Goal: Find specific page/section: Find specific page/section

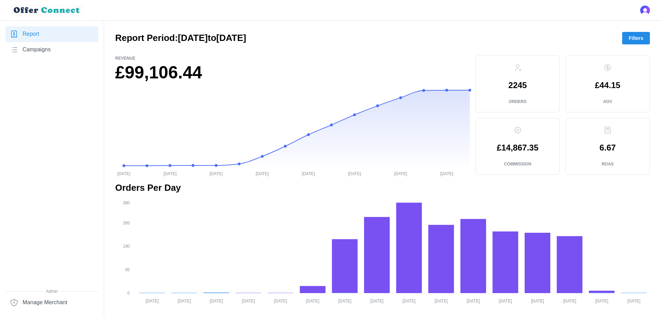
click at [635, 39] on span "Filters" at bounding box center [636, 38] width 15 height 12
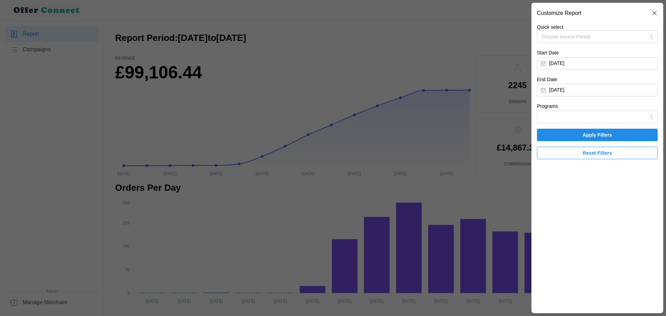
click at [590, 135] on span "Apply Filters" at bounding box center [598, 135] width 30 height 12
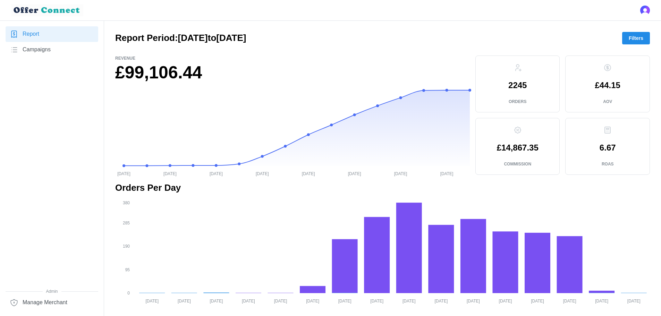
click at [639, 36] on span "Filters" at bounding box center [636, 38] width 15 height 12
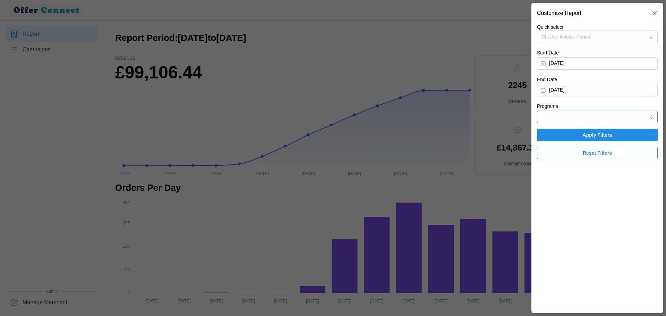
click at [622, 117] on input "Programs" at bounding box center [597, 117] width 121 height 12
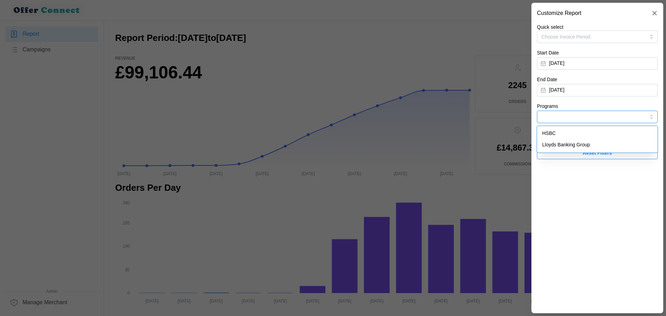
click at [593, 133] on div "HSBC" at bounding box center [597, 134] width 117 height 12
type input "HSBC"
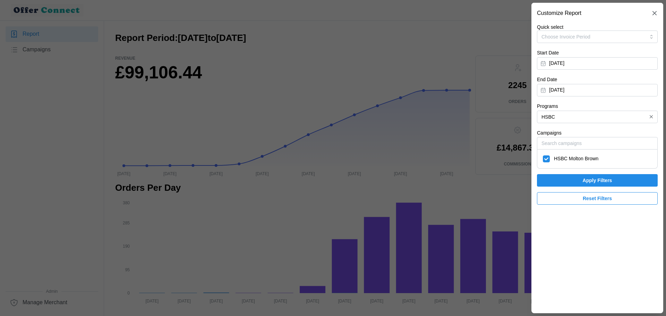
click at [595, 181] on span "Apply Filters" at bounding box center [598, 181] width 30 height 12
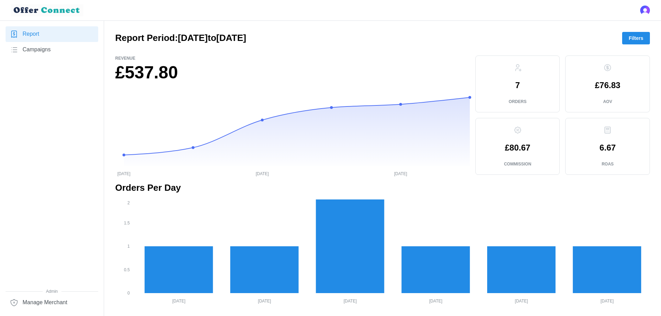
click at [642, 37] on span "Filters" at bounding box center [636, 38] width 15 height 12
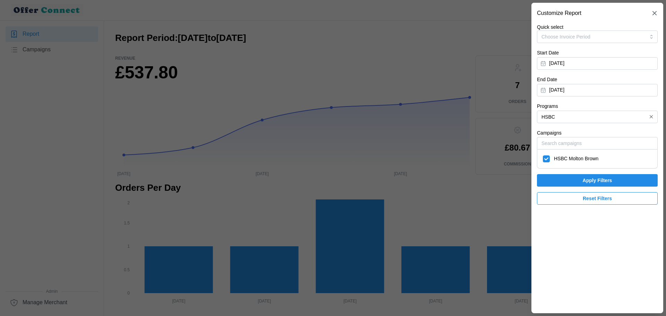
click at [581, 158] on span "HSBC Molton Brown" at bounding box center [576, 159] width 44 height 8
click at [562, 154] on div "HSBC Molton Brown" at bounding box center [598, 159] width 116 height 12
checkbox input "true"
click at [562, 143] on input "Campaigns" at bounding box center [597, 143] width 121 height 12
click at [607, 118] on input "HSBC" at bounding box center [597, 117] width 121 height 12
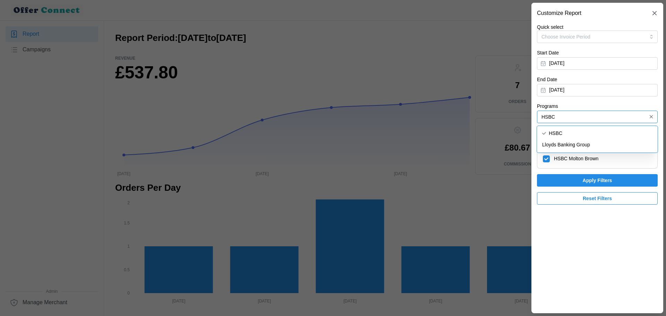
click at [578, 142] on span "Lloyds Banking Group" at bounding box center [567, 145] width 48 height 8
type input "Lloyds Banking Group"
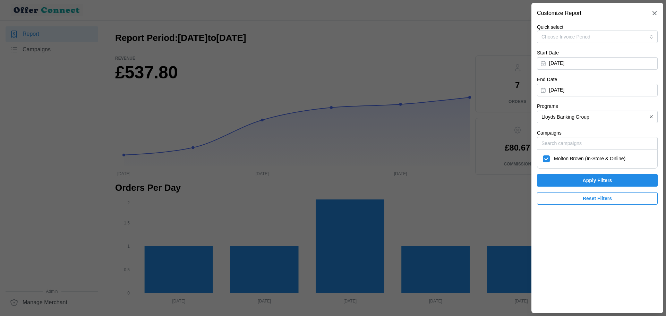
click at [579, 182] on span "Apply Filters" at bounding box center [598, 181] width 108 height 12
